Goal: Register for event/course

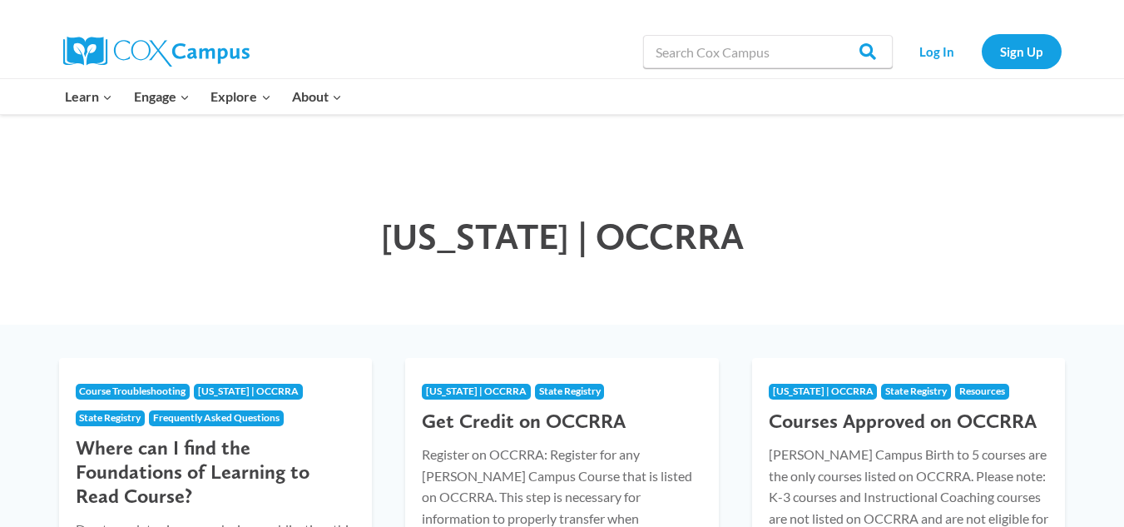
click at [284, 297] on div "Ohio | OCCRRA" at bounding box center [562, 220] width 1124 height 210
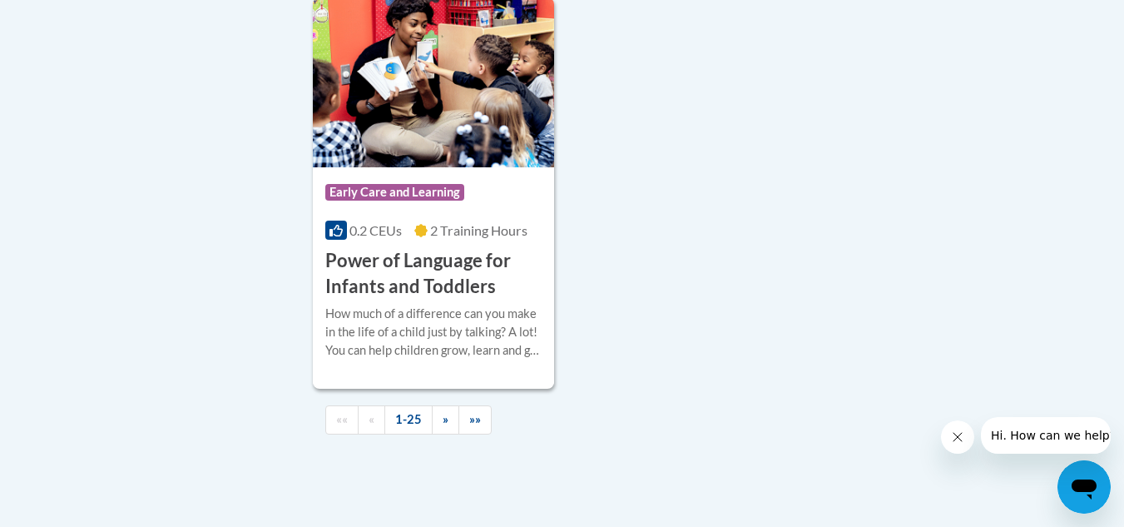
scroll to position [3998, 0]
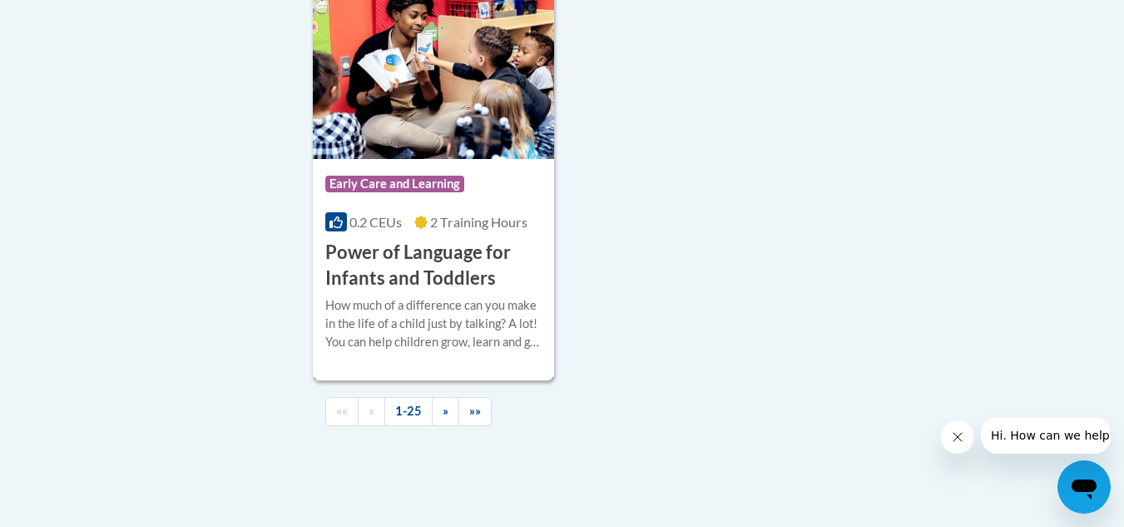
click at [371, 278] on h3 "Power of Language for Infants and Toddlers" at bounding box center [433, 266] width 217 height 52
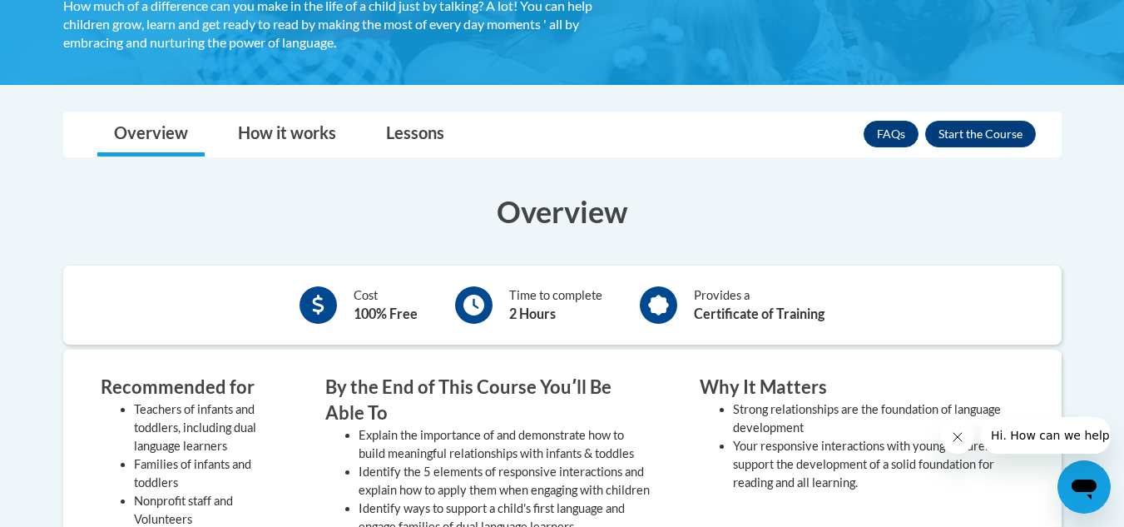
scroll to position [393, 0]
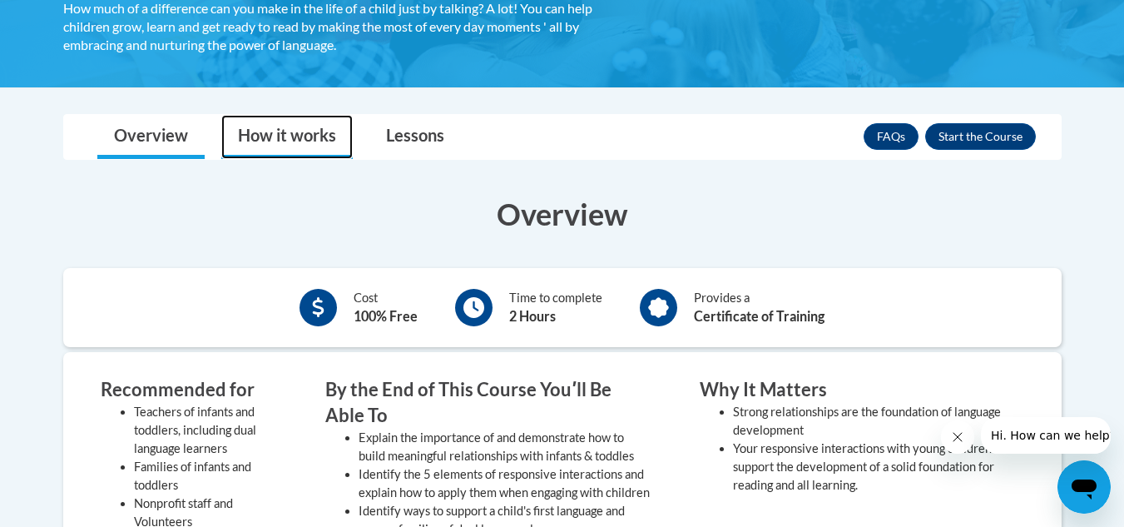
click at [293, 136] on link "How it works" at bounding box center [286, 137] width 131 height 44
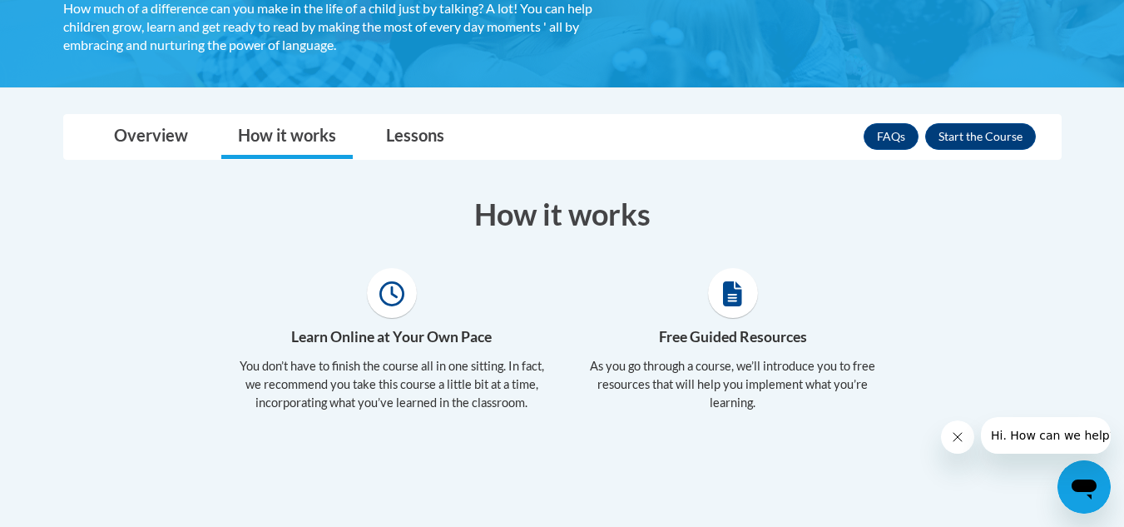
click at [299, 266] on section "How it works Learn Online at Your Own Pace You don’t have to finish the course …" at bounding box center [562, 308] width 1023 height 230
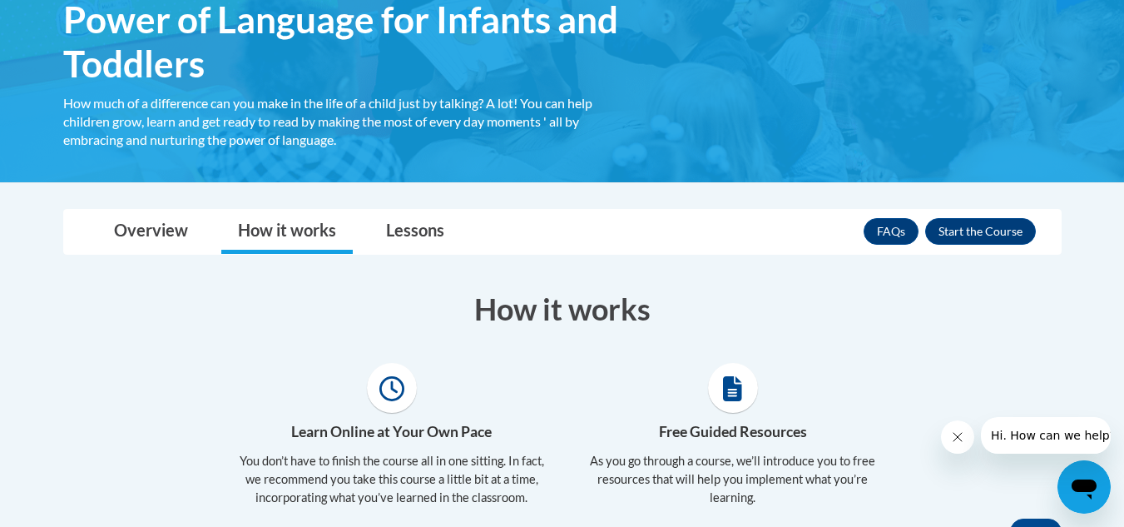
scroll to position [299, 0]
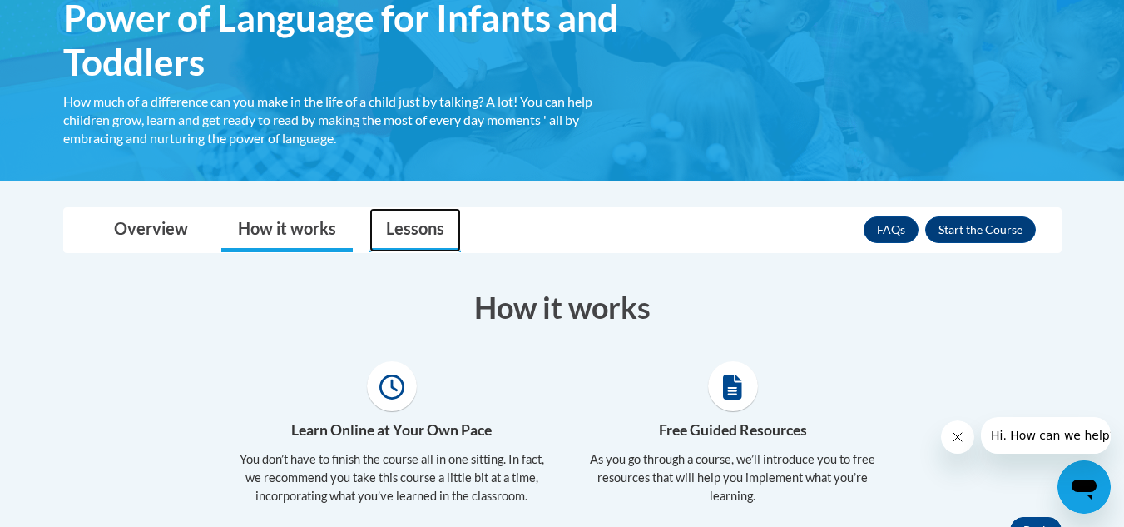
click at [429, 226] on link "Lessons" at bounding box center [414, 230] width 91 height 44
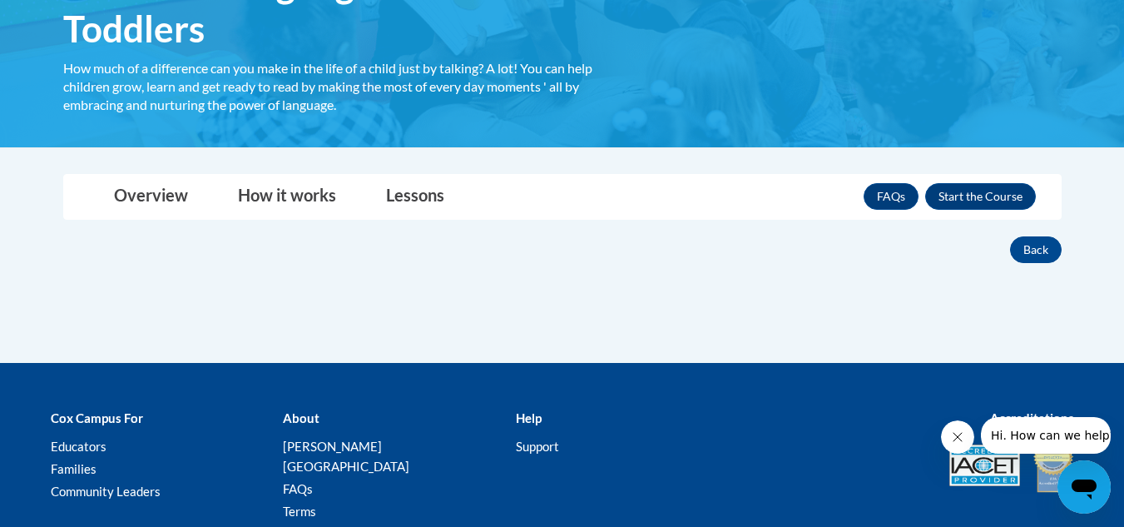
scroll to position [366, 0]
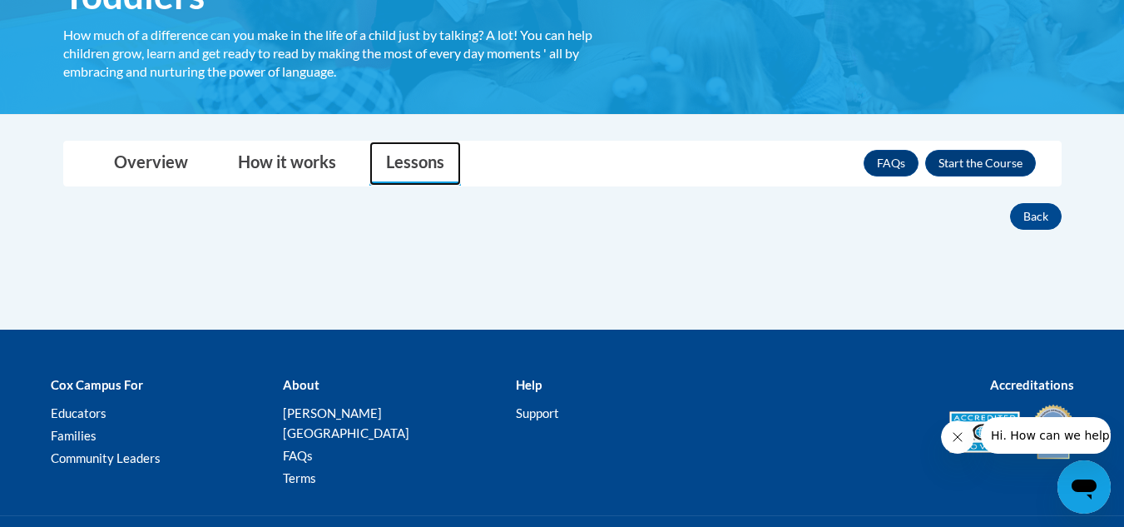
click at [424, 164] on link "Lessons" at bounding box center [414, 163] width 91 height 44
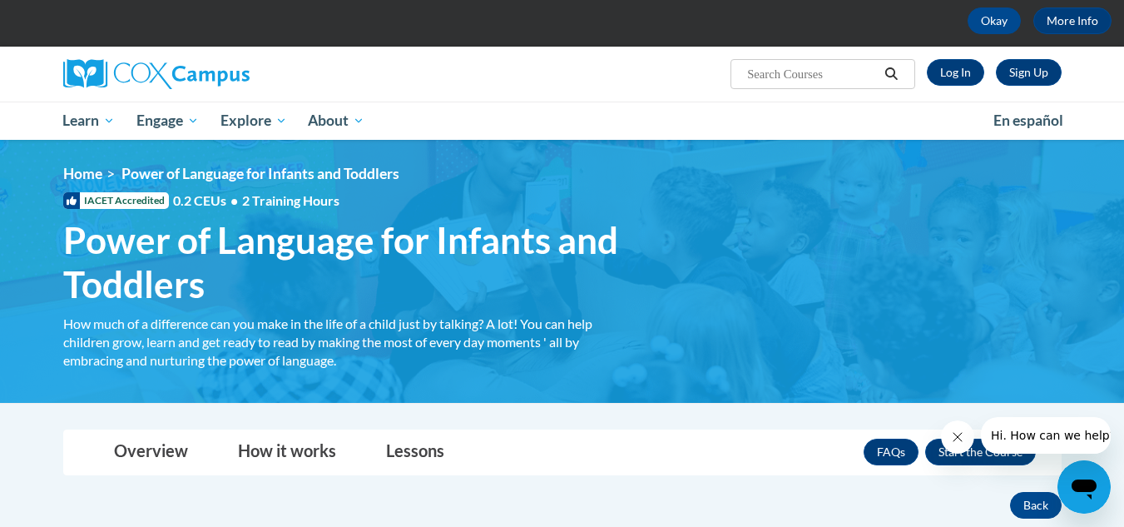
scroll to position [44, 0]
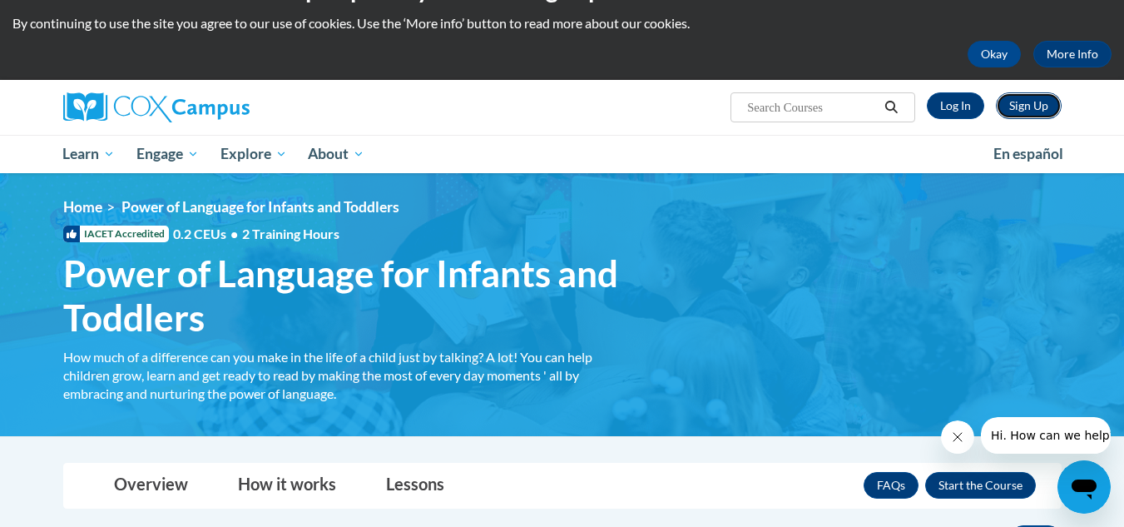
click at [1019, 104] on link "Sign Up" at bounding box center [1029, 105] width 66 height 27
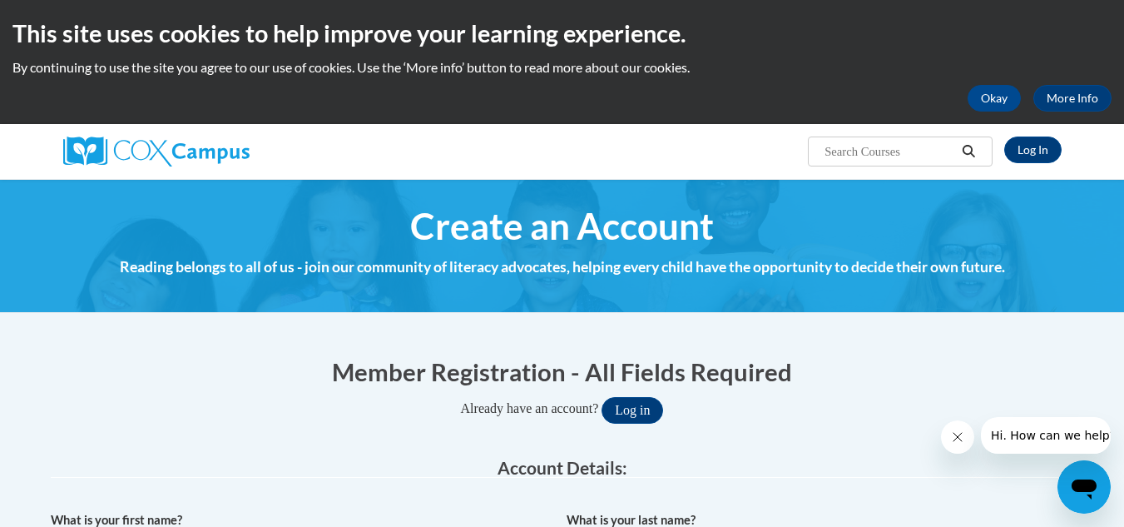
click at [902, 356] on h1 "Member Registration - All Fields Required" at bounding box center [562, 371] width 1023 height 34
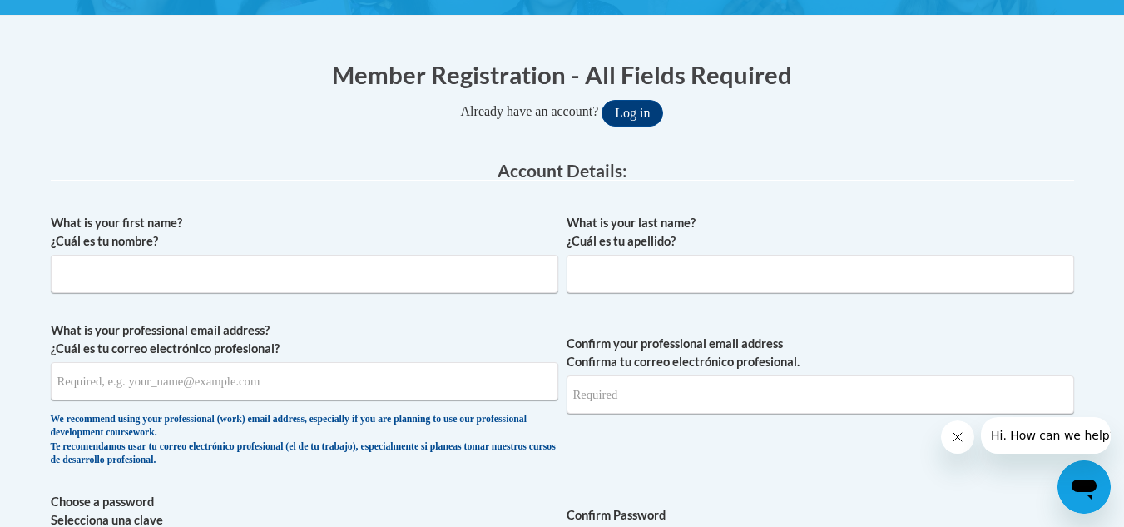
scroll to position [333, 0]
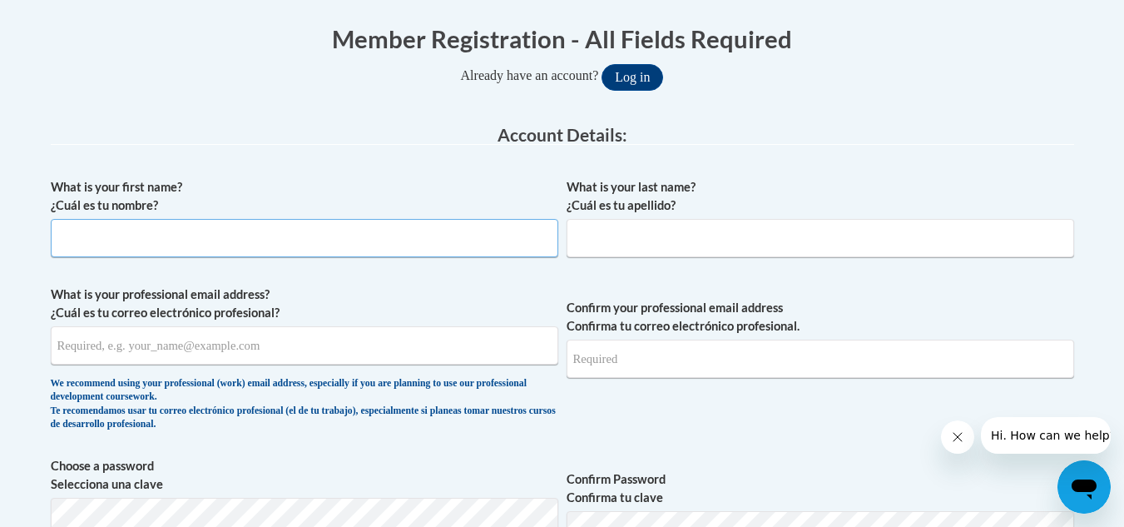
click at [146, 241] on input "What is your first name? ¿Cuál es tu nombre?" at bounding box center [304, 238] width 507 height 38
type input "Carlett"
type input "Spraggins"
click at [101, 349] on input "What is your professional email address? ¿Cuál es tu correo electrónico profesi…" at bounding box center [304, 345] width 507 height 38
type input "clspraggins@yahoo.com"
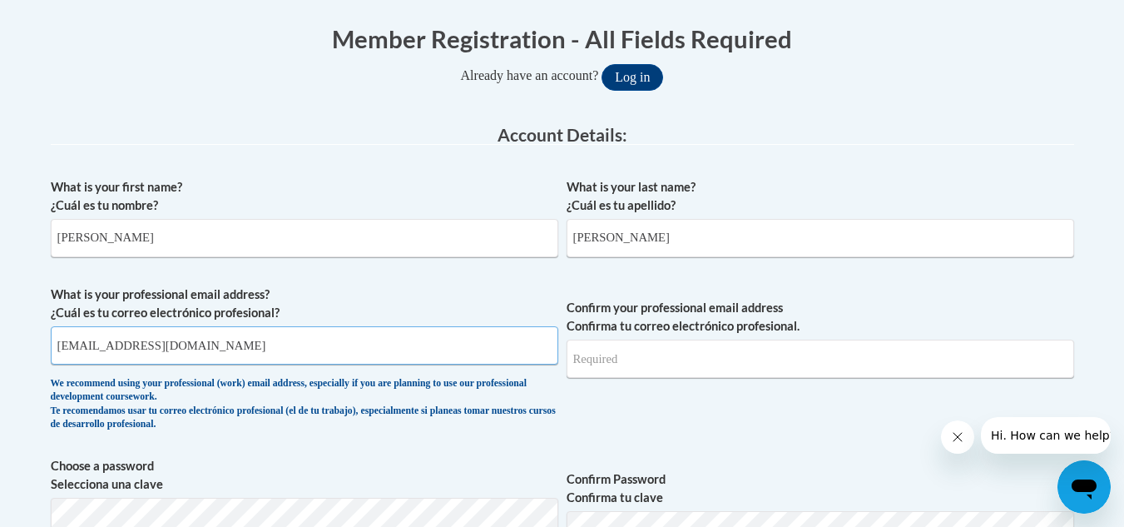
type input "clspraggins@yahoo.com"
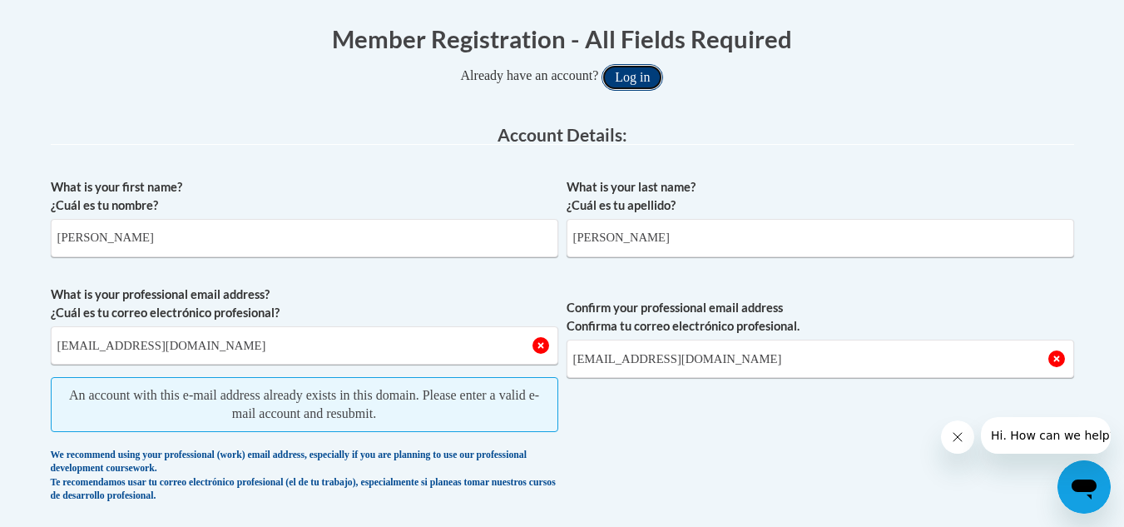
click at [639, 79] on button "Log in" at bounding box center [632, 77] width 62 height 27
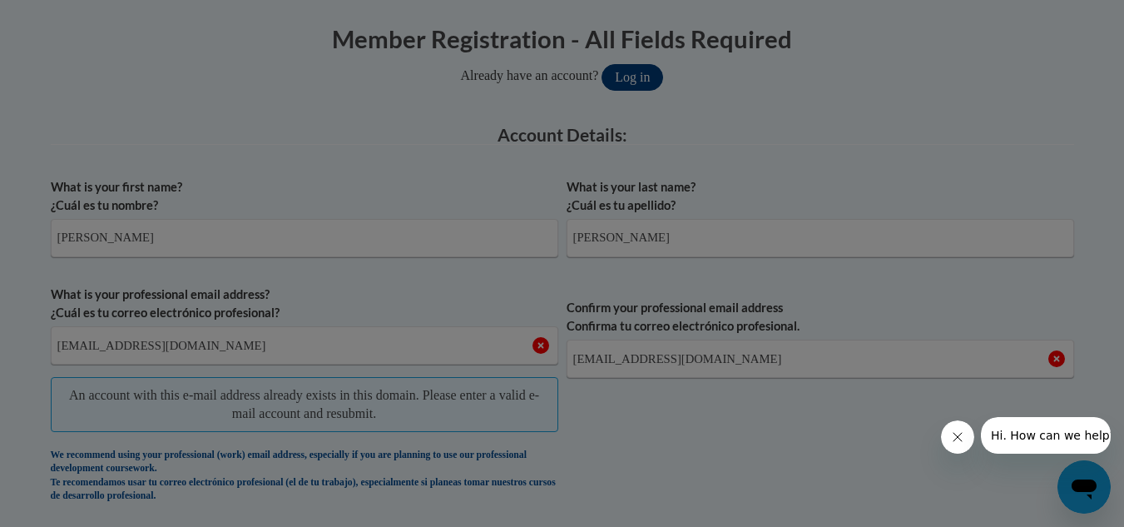
scroll to position [413, 0]
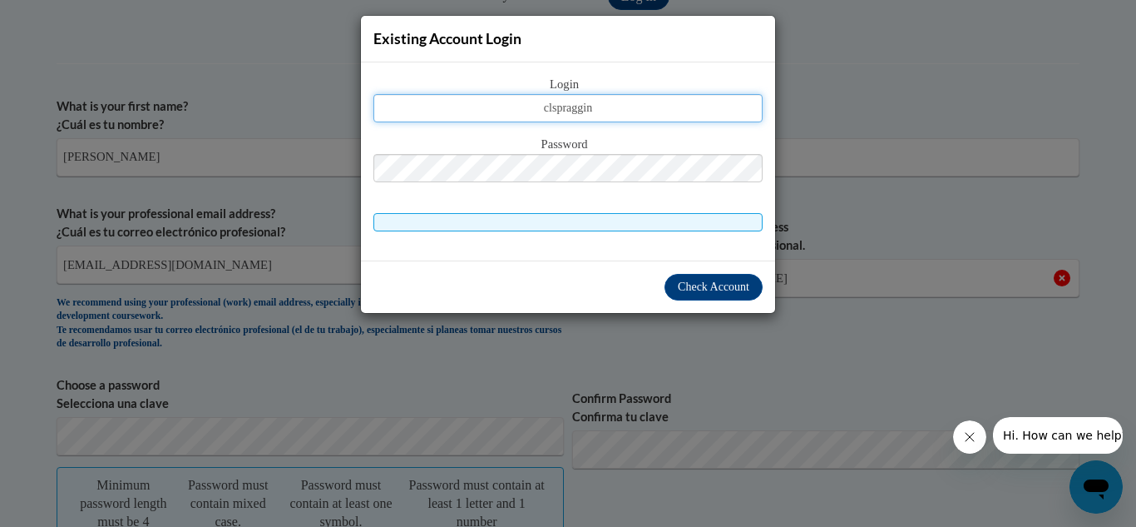
type input "clspraggins@yahoo.com"
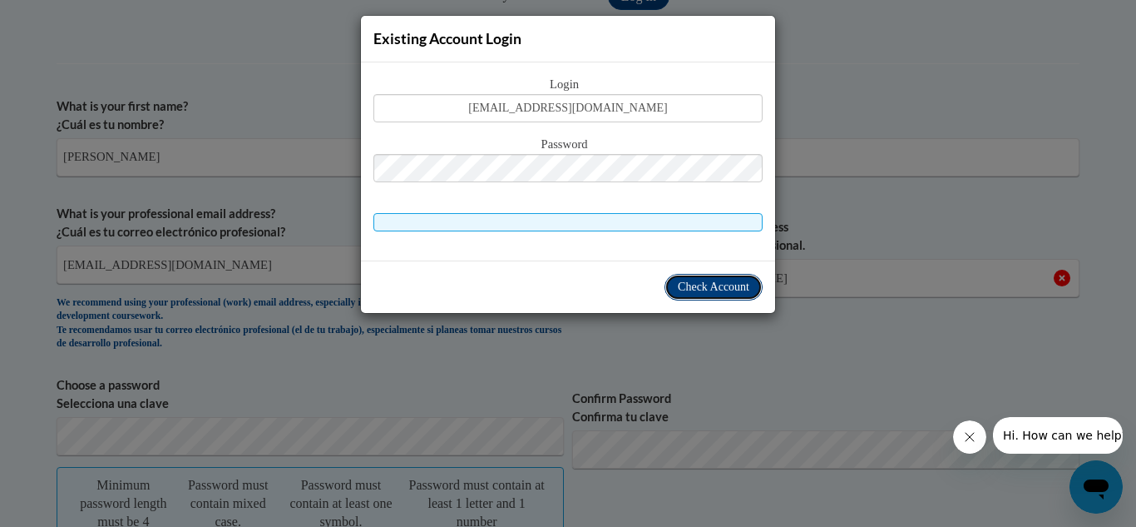
click at [687, 284] on span "Check Account" at bounding box center [714, 286] width 72 height 12
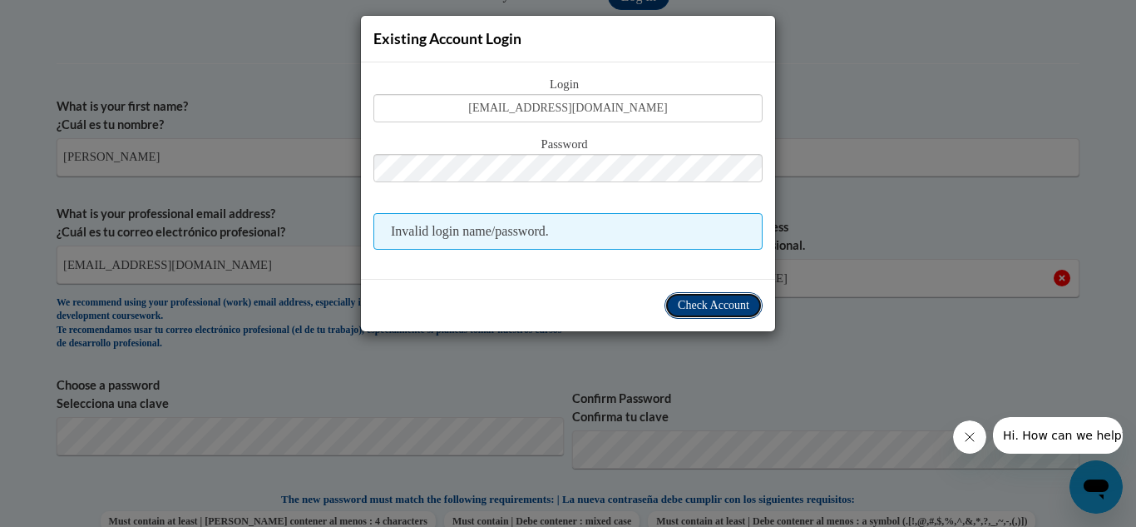
click at [693, 304] on span "Check Account" at bounding box center [714, 305] width 72 height 12
click at [902, 171] on div "Existing Account Login Login clspraggins@yahoo.com Password Invalid login name/…" at bounding box center [568, 263] width 1136 height 527
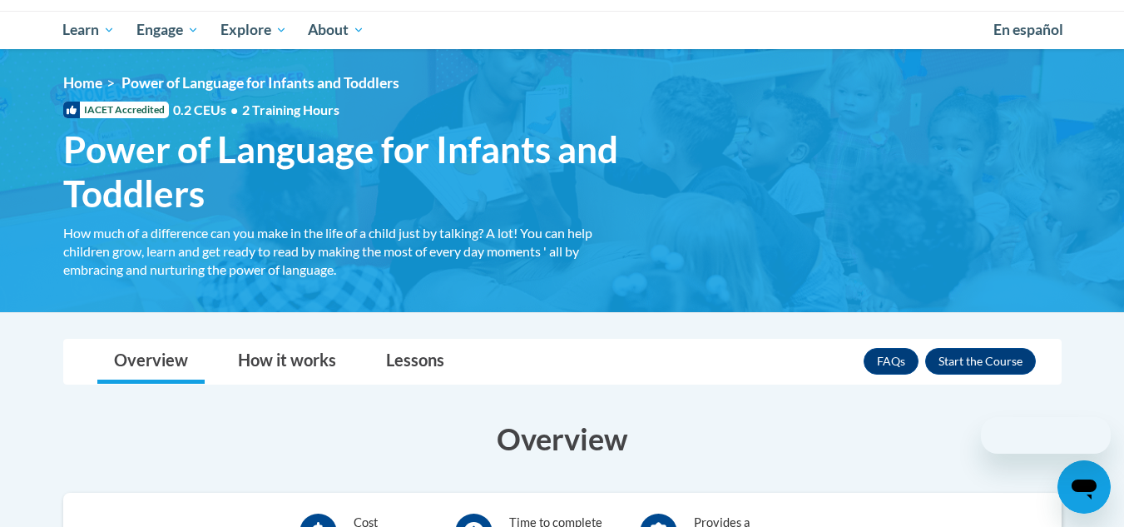
scroll to position [44, 0]
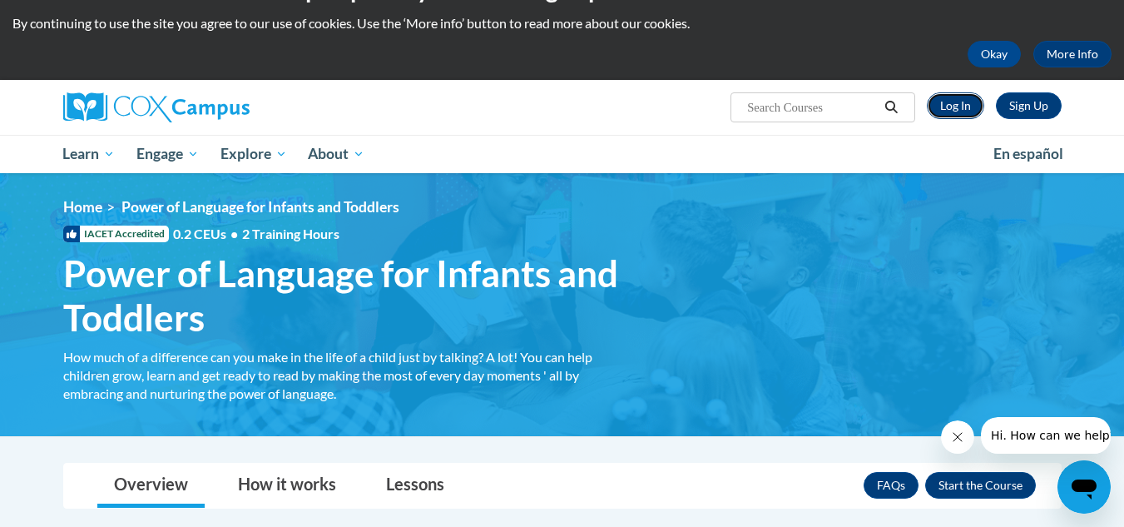
click at [957, 102] on link "Log In" at bounding box center [955, 105] width 57 height 27
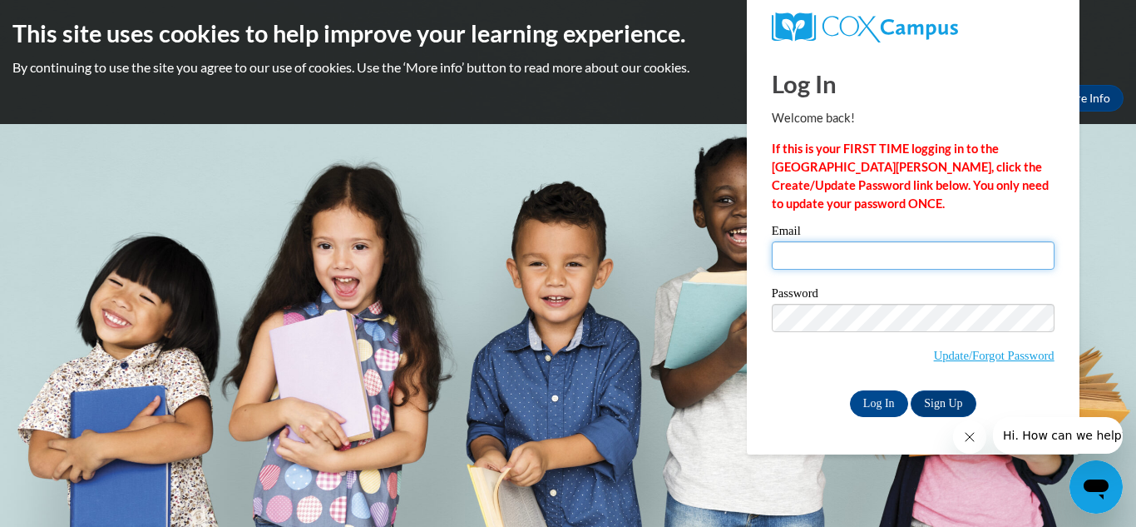
click at [868, 248] on input "Email" at bounding box center [913, 255] width 283 height 28
type input "[EMAIL_ADDRESS][DOMAIN_NAME]"
click at [812, 360] on span "Update/Forgot Password" at bounding box center [913, 338] width 283 height 69
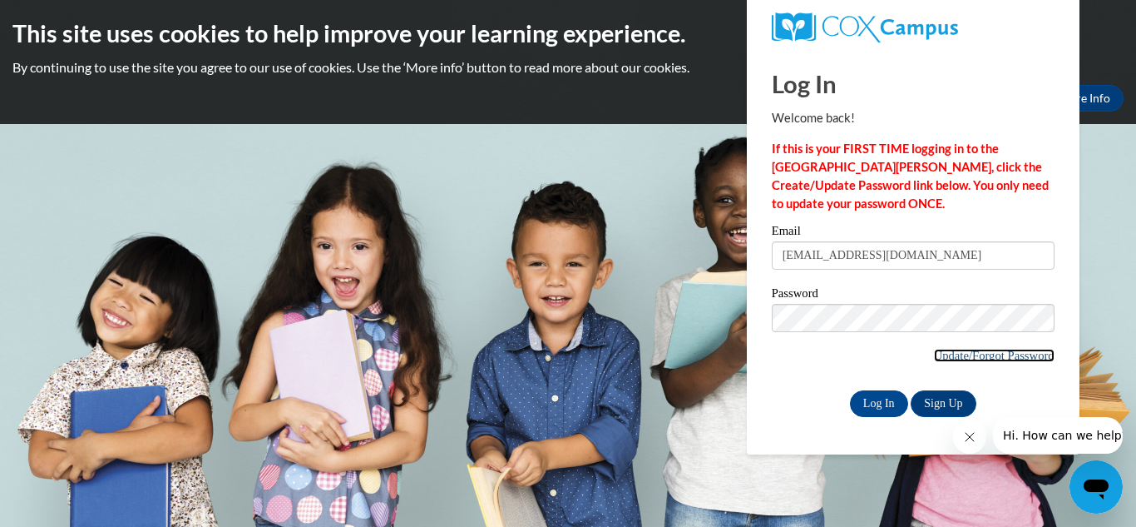
click at [970, 354] on link "Update/Forgot Password" at bounding box center [994, 355] width 121 height 13
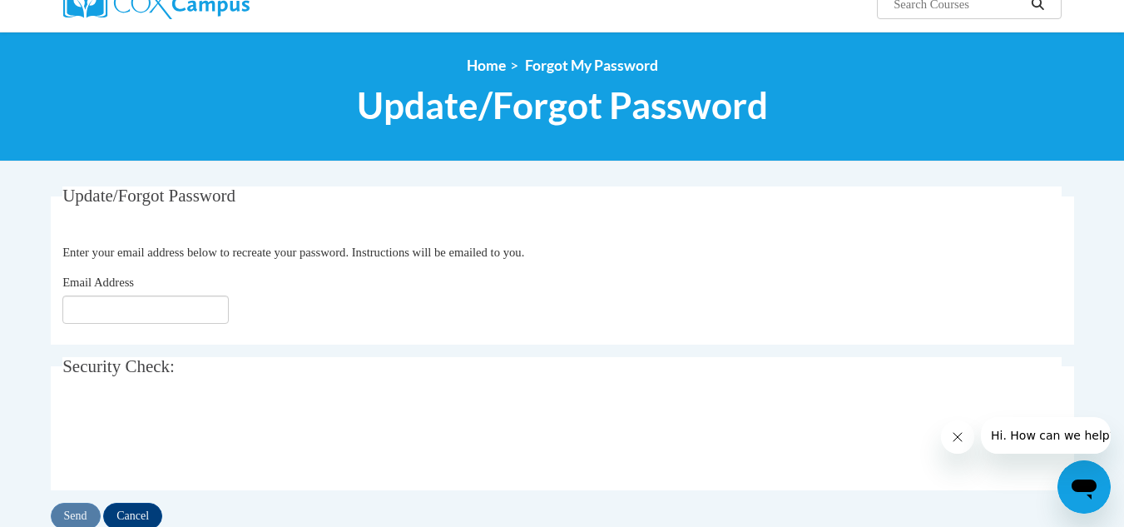
scroll to position [154, 0]
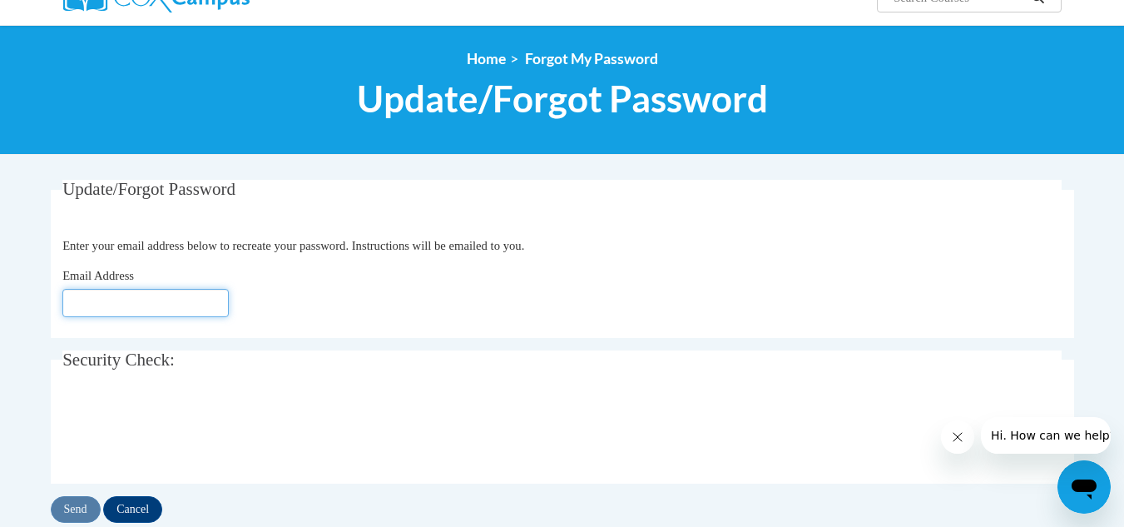
click at [141, 295] on input "Email Address" at bounding box center [145, 303] width 166 height 28
type input "[EMAIL_ADDRESS][DOMAIN_NAME]"
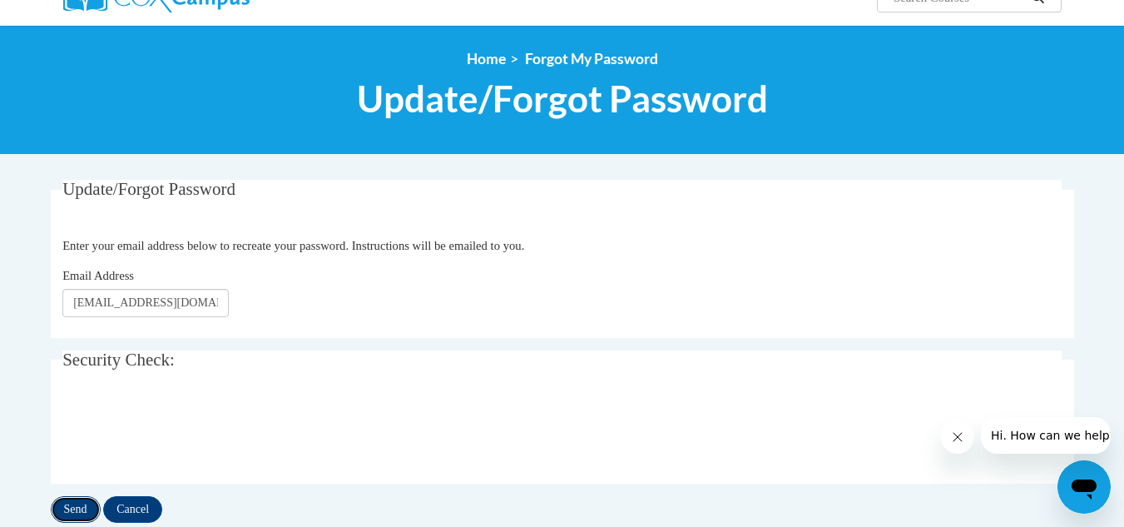
click at [71, 506] on input "Send" at bounding box center [76, 509] width 50 height 27
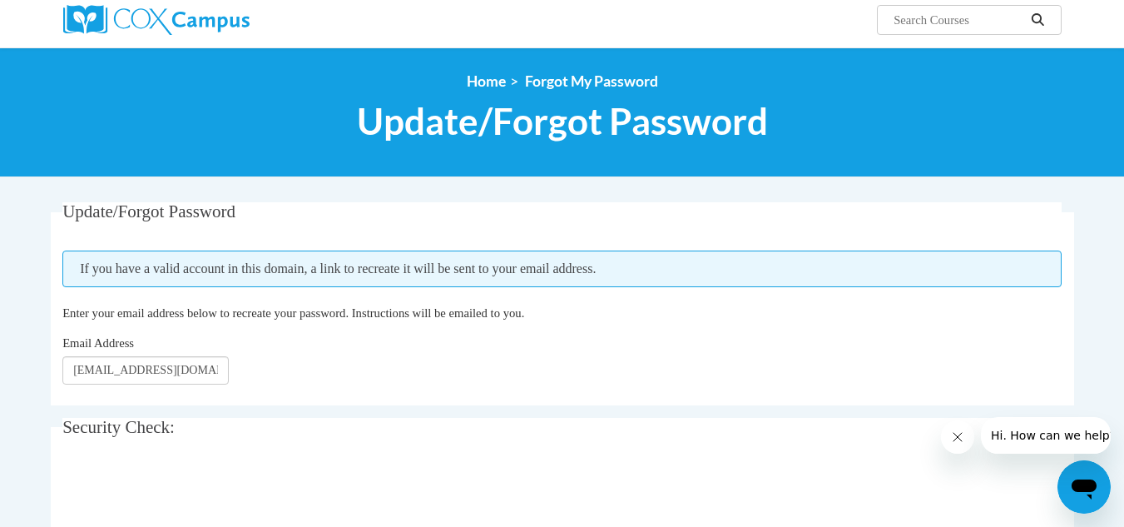
scroll to position [133, 0]
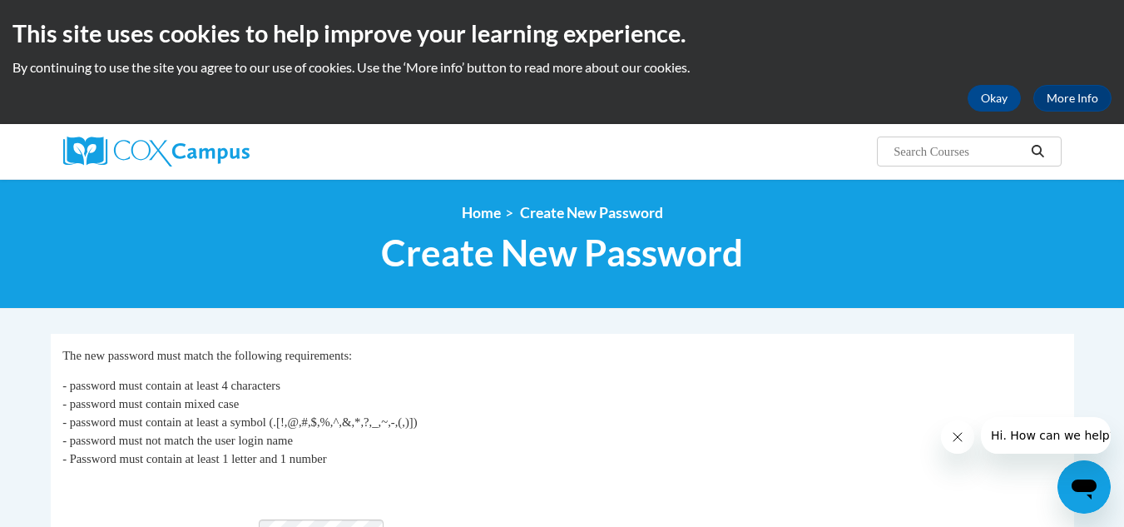
click at [290, 266] on h1 "Create New Password" at bounding box center [562, 252] width 1023 height 44
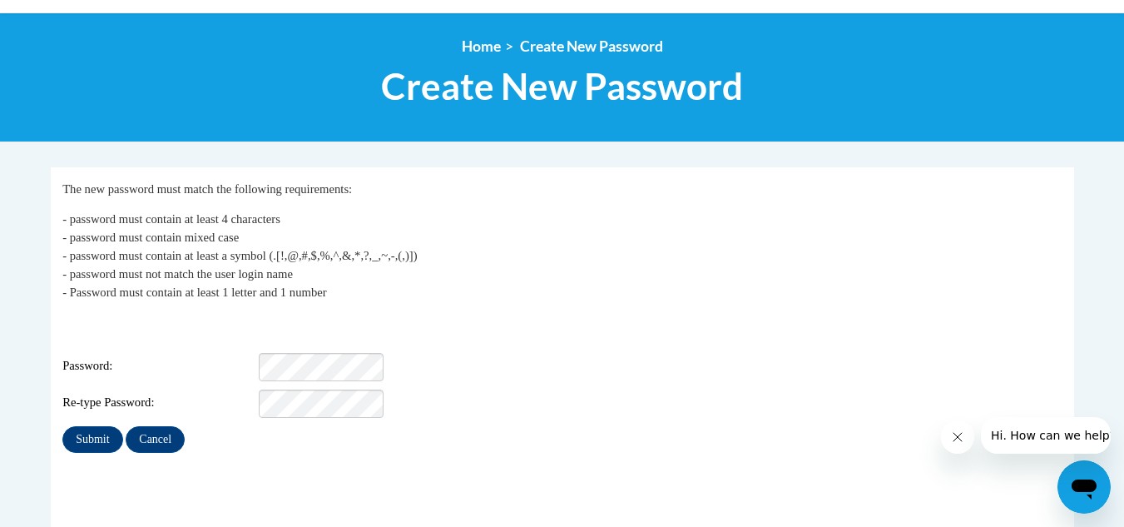
scroll to position [200, 0]
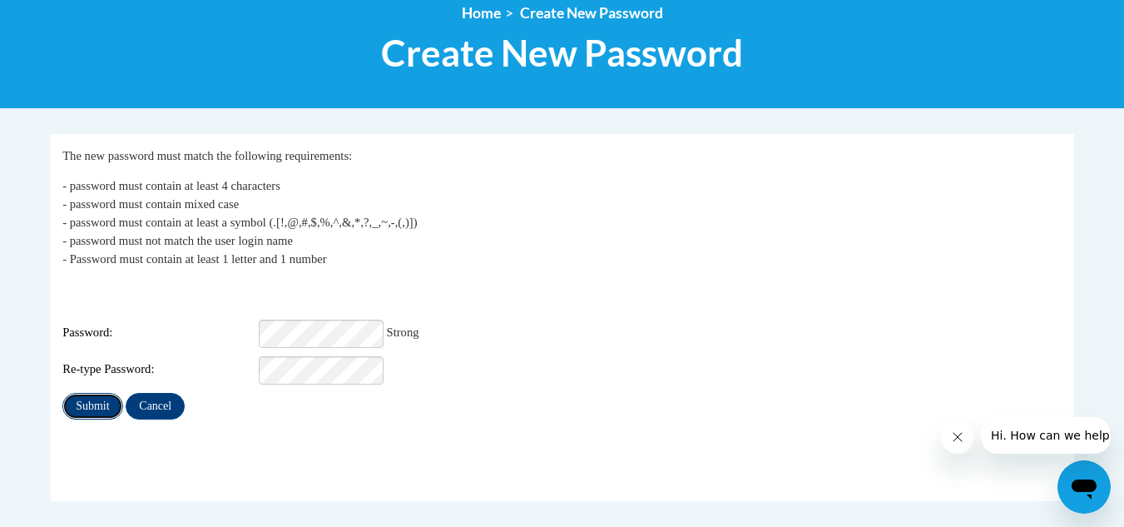
click at [95, 393] on input "Submit" at bounding box center [92, 406] width 60 height 27
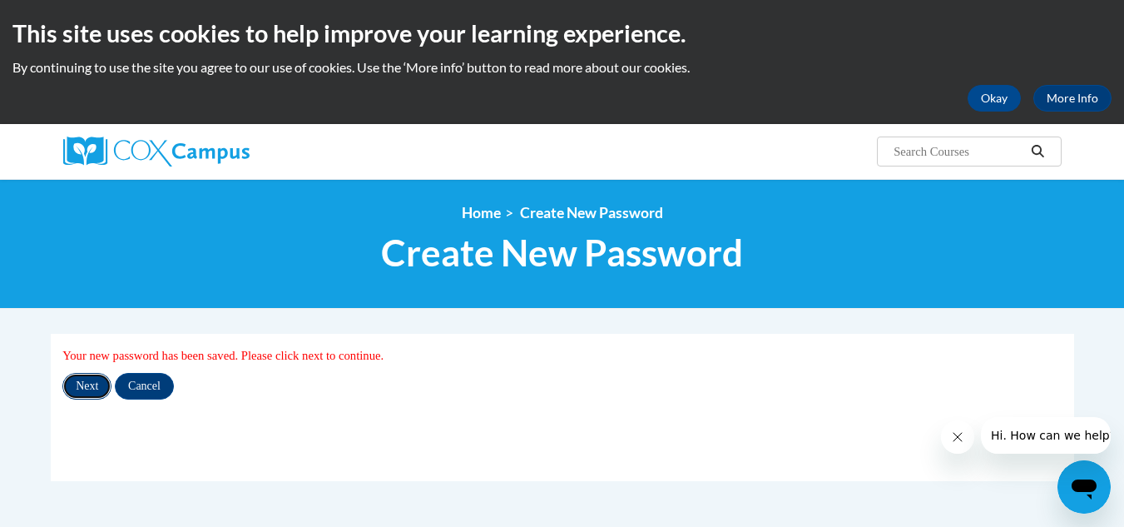
click at [95, 384] on input "Next" at bounding box center [86, 386] width 49 height 27
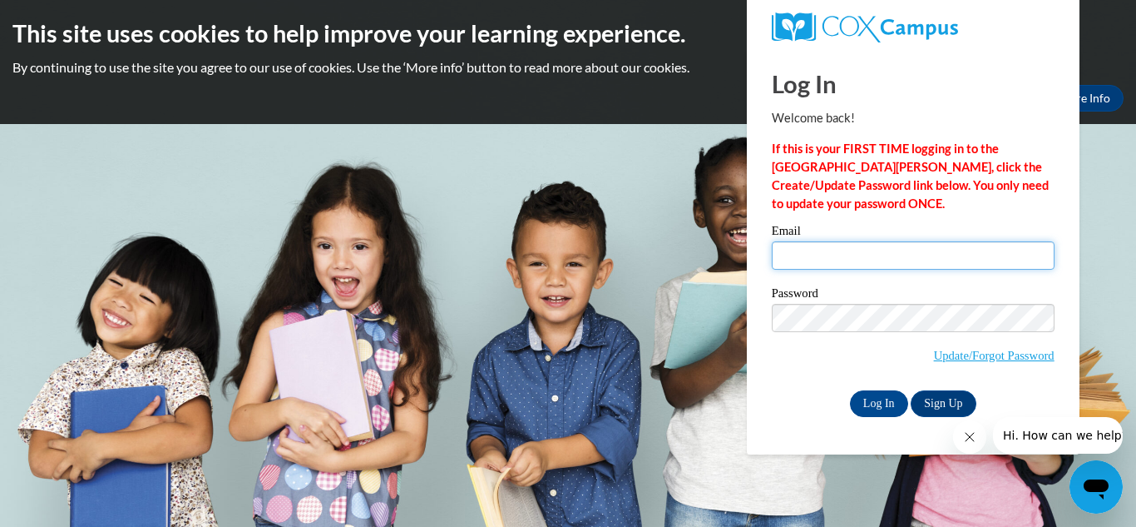
click at [829, 263] on input "Email" at bounding box center [913, 255] width 283 height 28
type input "clspraggins@yahoo.com"
click at [811, 361] on span "Update/Forgot Password" at bounding box center [913, 338] width 283 height 69
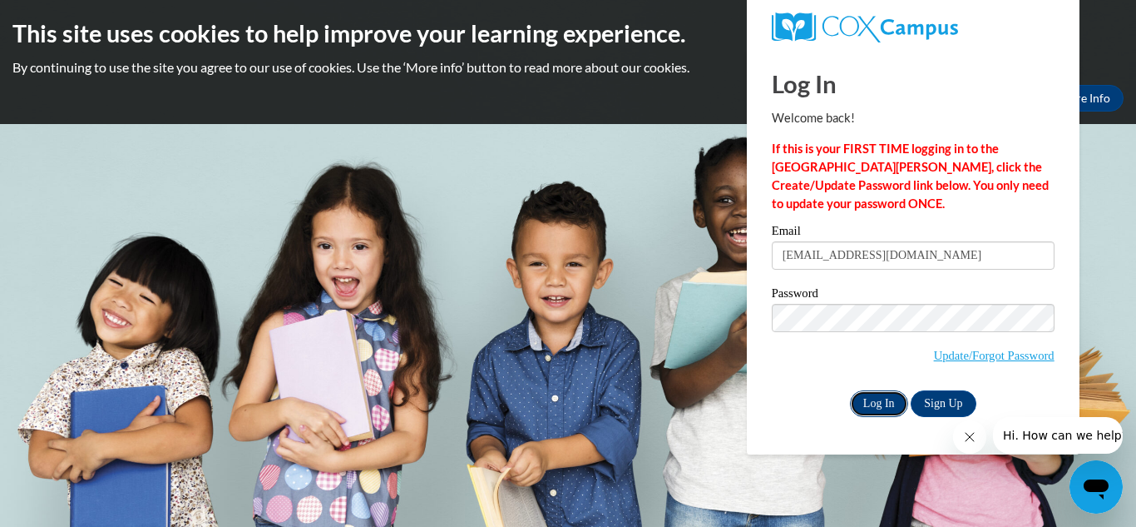
click at [878, 395] on input "Log In" at bounding box center [879, 403] width 58 height 27
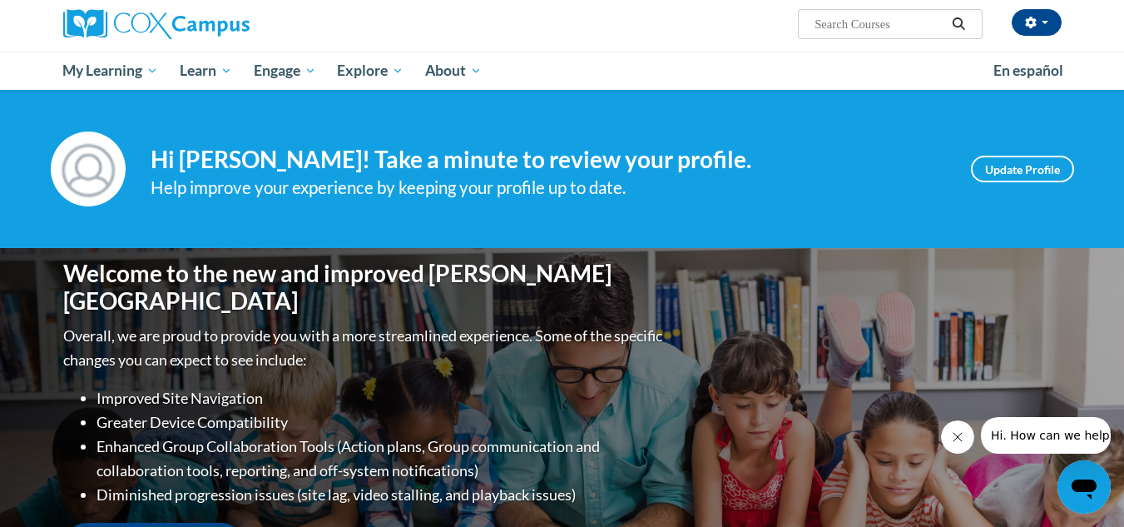
scroll to position [114, 0]
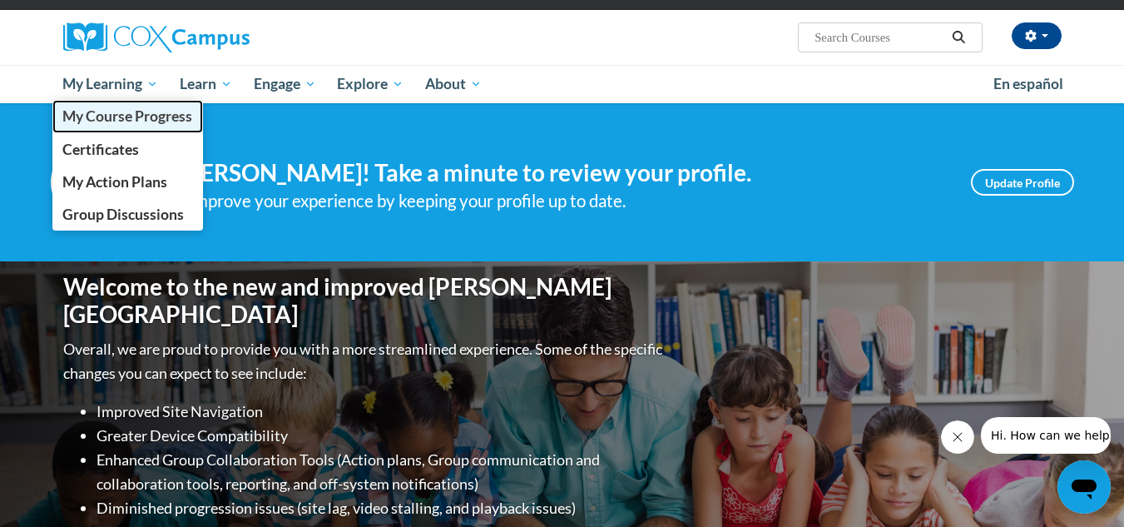
click at [150, 116] on span "My Course Progress" at bounding box center [127, 115] width 130 height 17
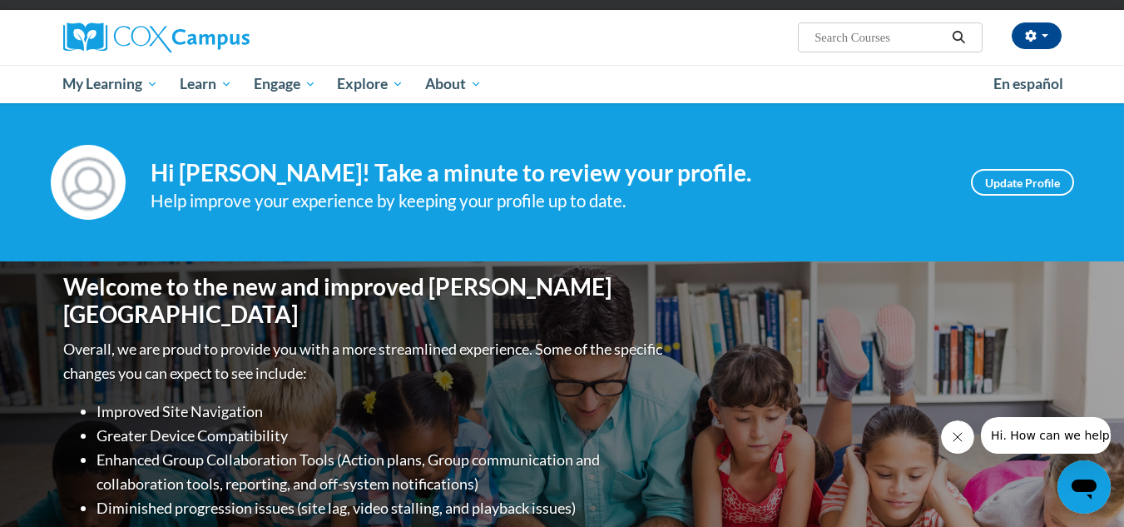
click at [808, 32] on span "Search Search..." at bounding box center [890, 37] width 184 height 30
click at [816, 32] on input "Search..." at bounding box center [879, 37] width 133 height 20
paste input "Power of Language for Infants and Toddlers"
type input "Power of Language for Infants and Toddlers"
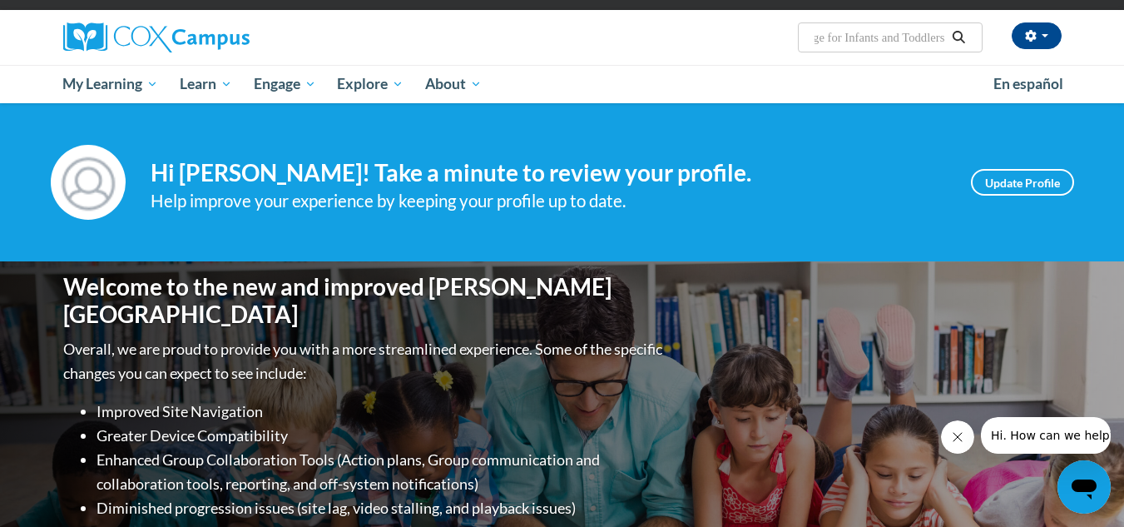
scroll to position [0, 0]
click at [957, 37] on icon "Search" at bounding box center [958, 37] width 15 height 12
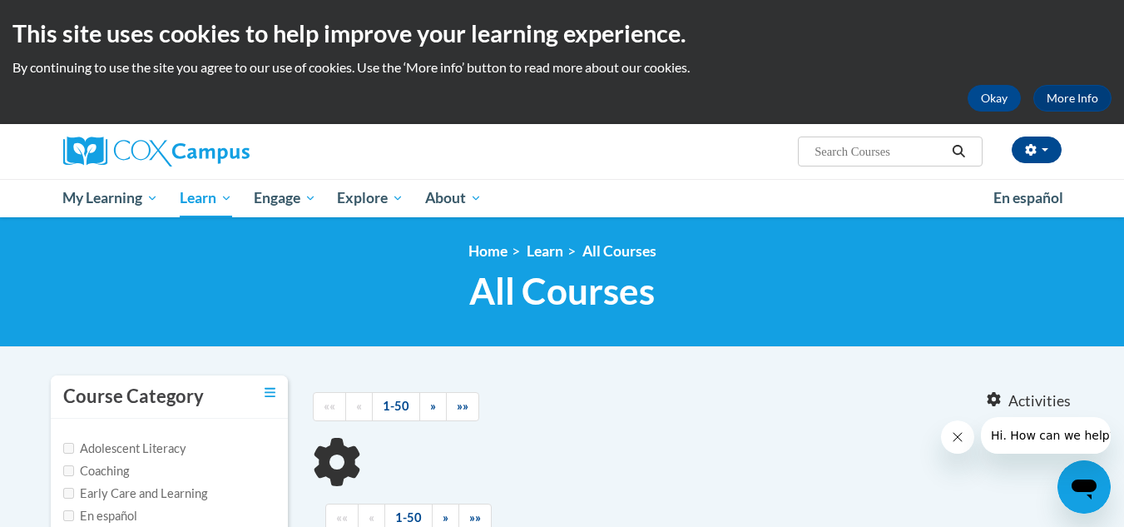
type input "Power of Language for Infants and Toddlers"
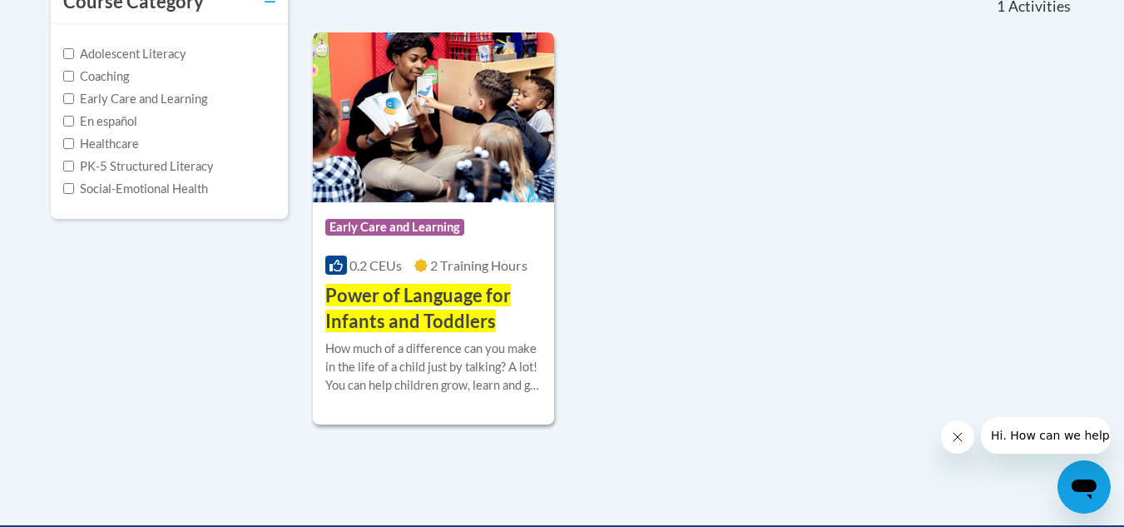
scroll to position [466, 0]
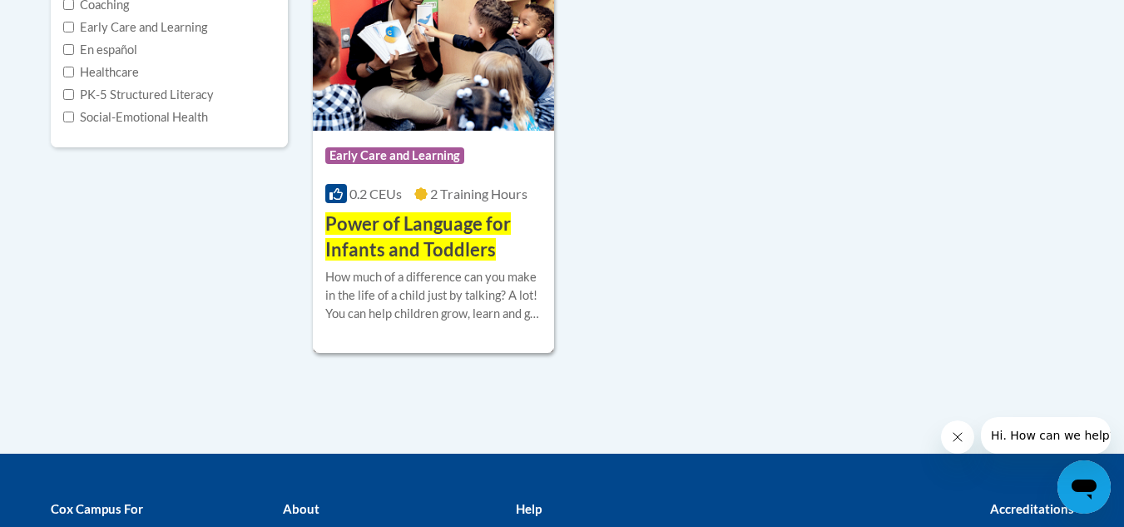
click at [477, 220] on span "Power of Language for Infants and Toddlers" at bounding box center [417, 236] width 185 height 48
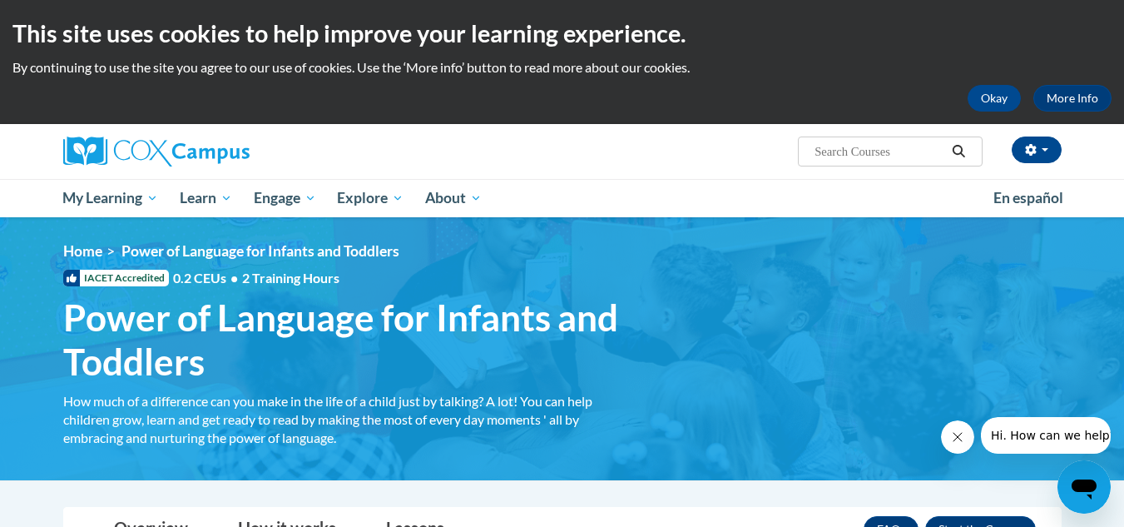
click at [779, 286] on div "<en>Home</en><fr>Accueil</fr><de>Zuhause</de><it>Casa</it><es>Casa</es><pt>Casa…" at bounding box center [562, 348] width 1048 height 213
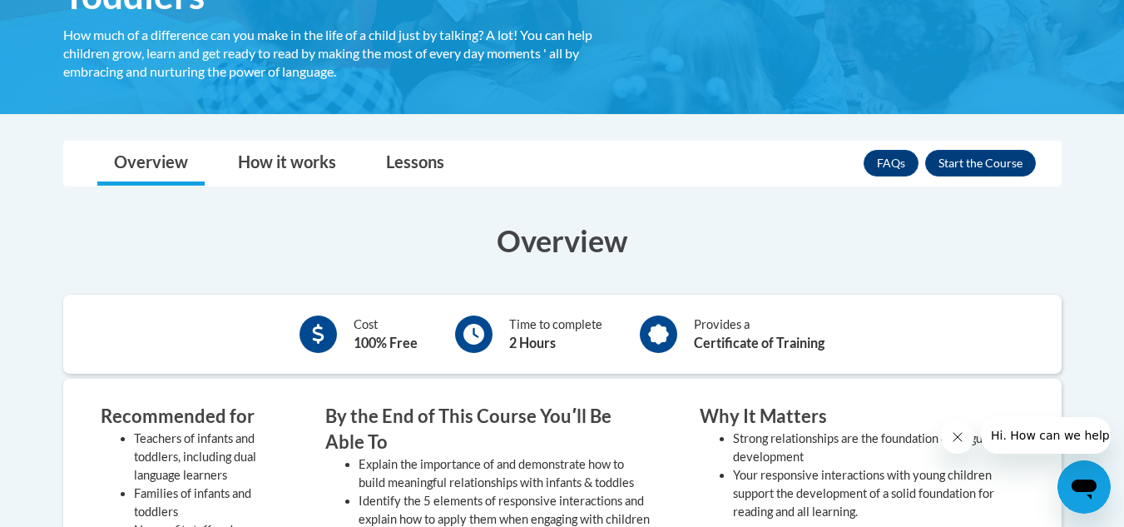
scroll to position [333, 0]
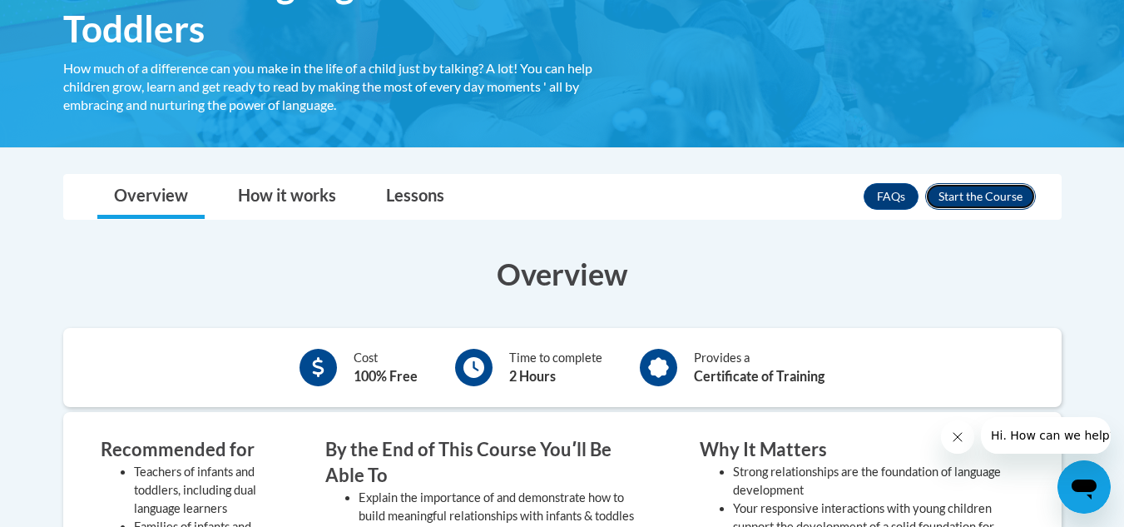
click at [977, 194] on button "Enroll" at bounding box center [980, 196] width 111 height 27
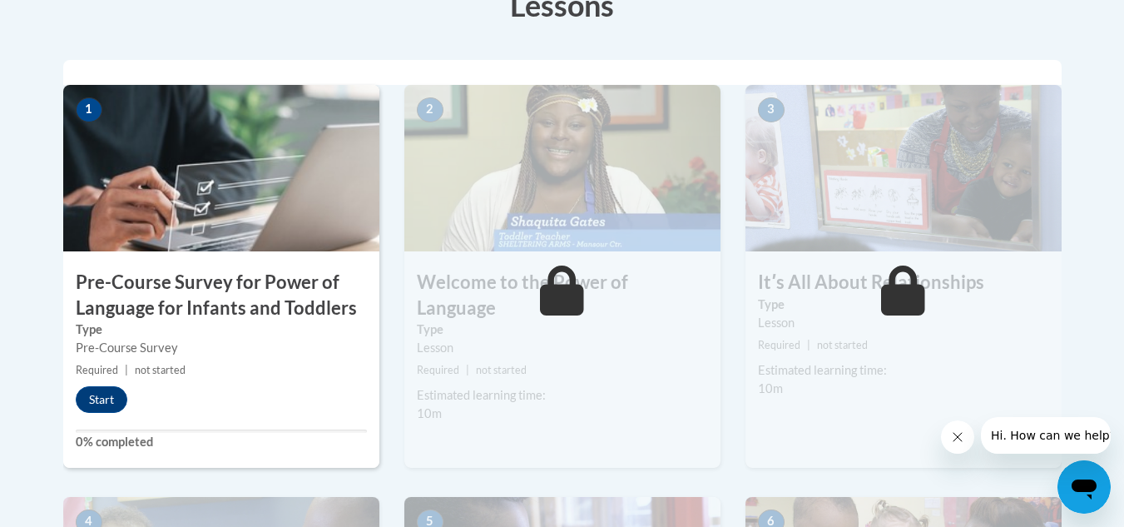
scroll to position [532, 0]
